Goal: Check status: Check status

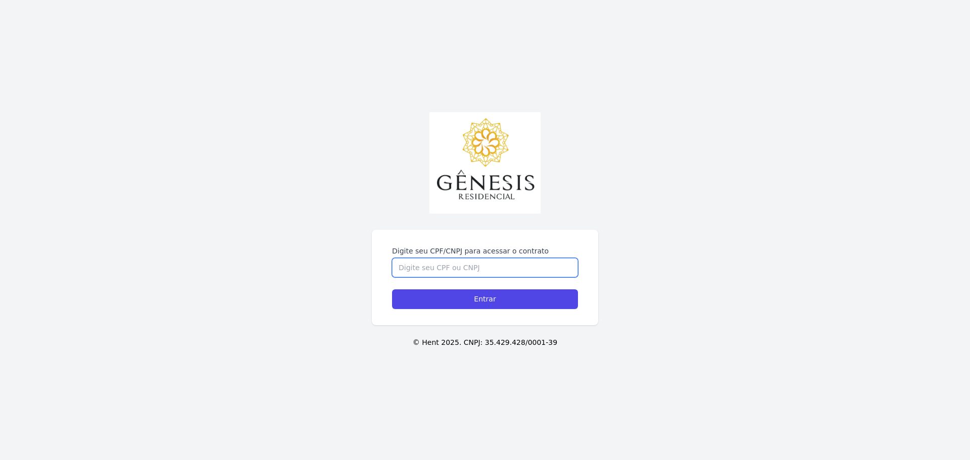
click at [469, 258] on input "Digite seu CPF/CNPJ para acessar o contrato" at bounding box center [485, 267] width 186 height 19
type input "46468653860"
click at [392, 289] on input "Entrar" at bounding box center [485, 299] width 186 height 20
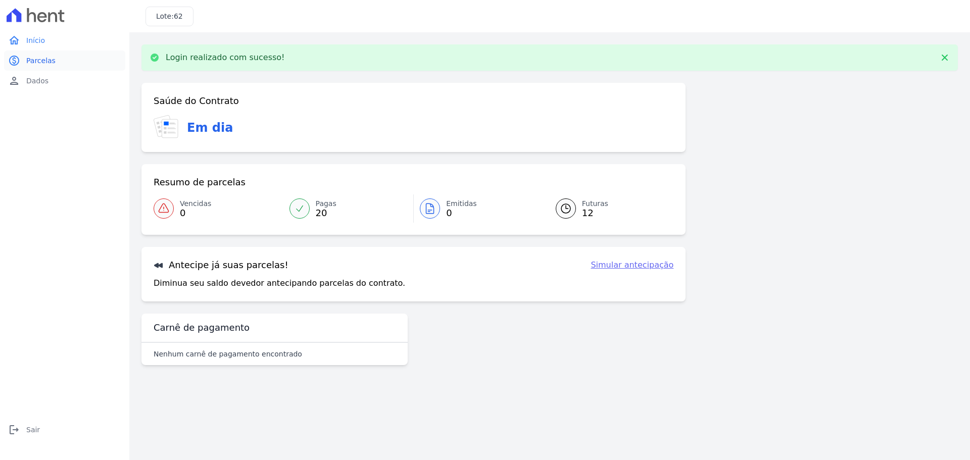
click at [24, 69] on link "paid Parcelas" at bounding box center [64, 61] width 121 height 20
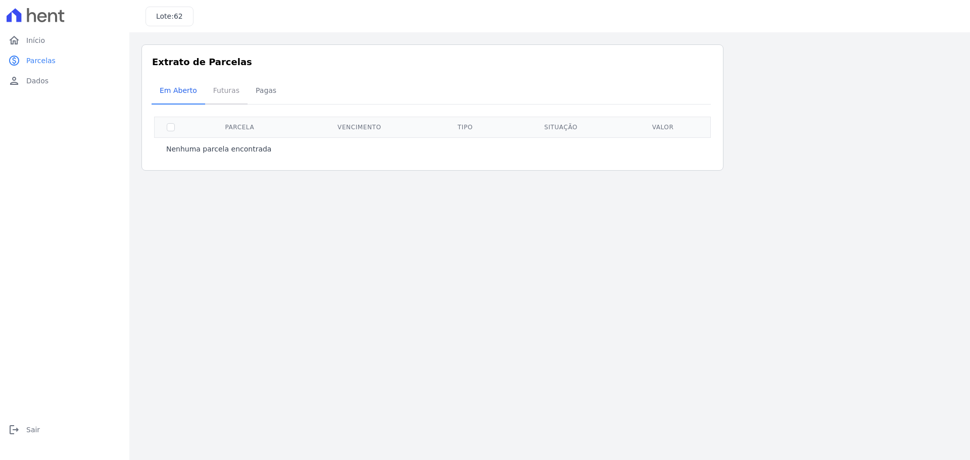
click at [221, 90] on span "Futuras" at bounding box center [226, 90] width 38 height 20
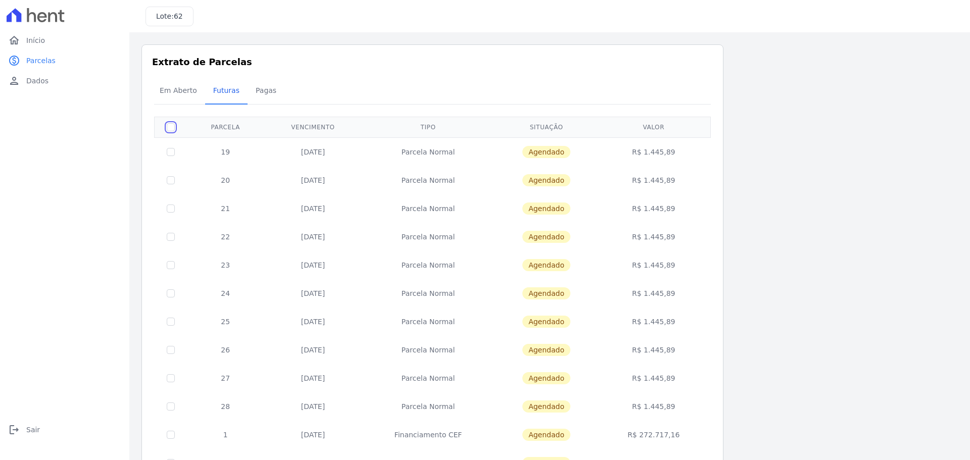
click at [171, 130] on input "checkbox" at bounding box center [171, 127] width 8 height 8
checkbox input "true"
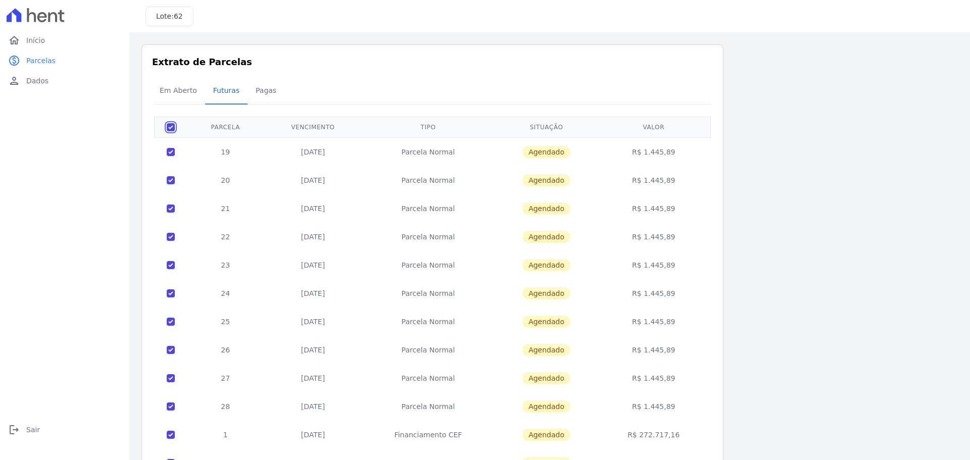
checkbox input "true"
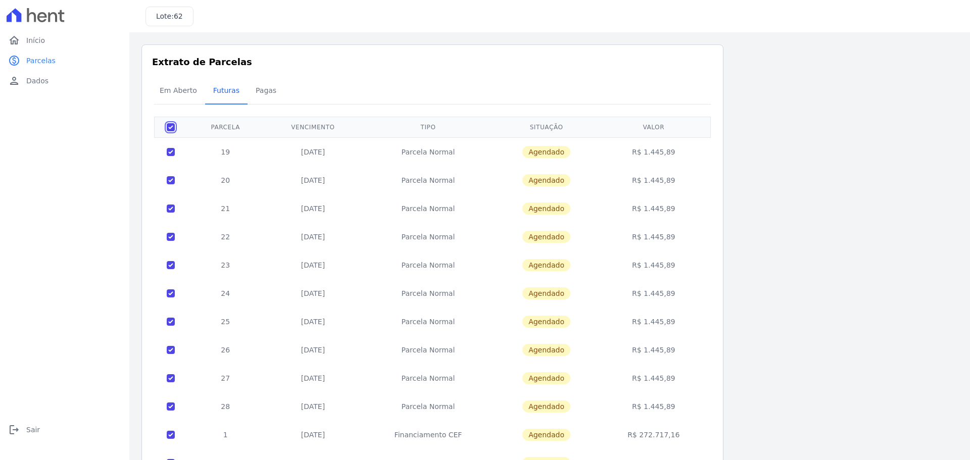
checkbox input "true"
click at [688, 92] on div "Em Aberto Futuras Pagas" at bounding box center [433, 91] width 562 height 25
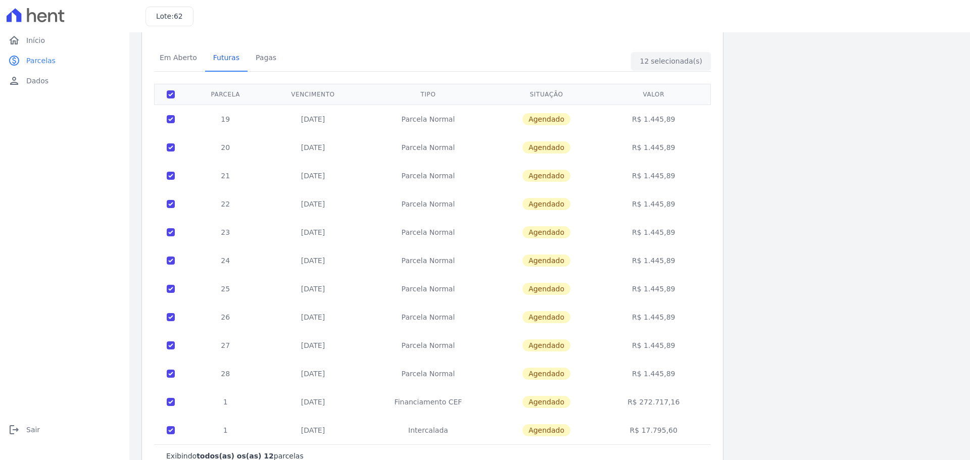
scroll to position [51, 0]
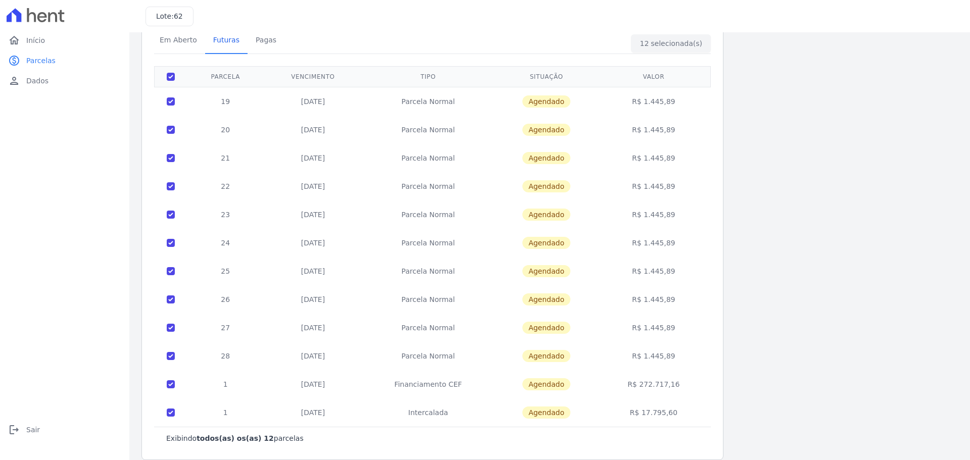
click at [800, 192] on div "Listagem de parcelas Baixar PDF Extrato de Parcelas Em Aberto Futuras Pagas 12 …" at bounding box center [549, 227] width 816 height 466
